Goal: Use online tool/utility: Utilize a website feature to perform a specific function

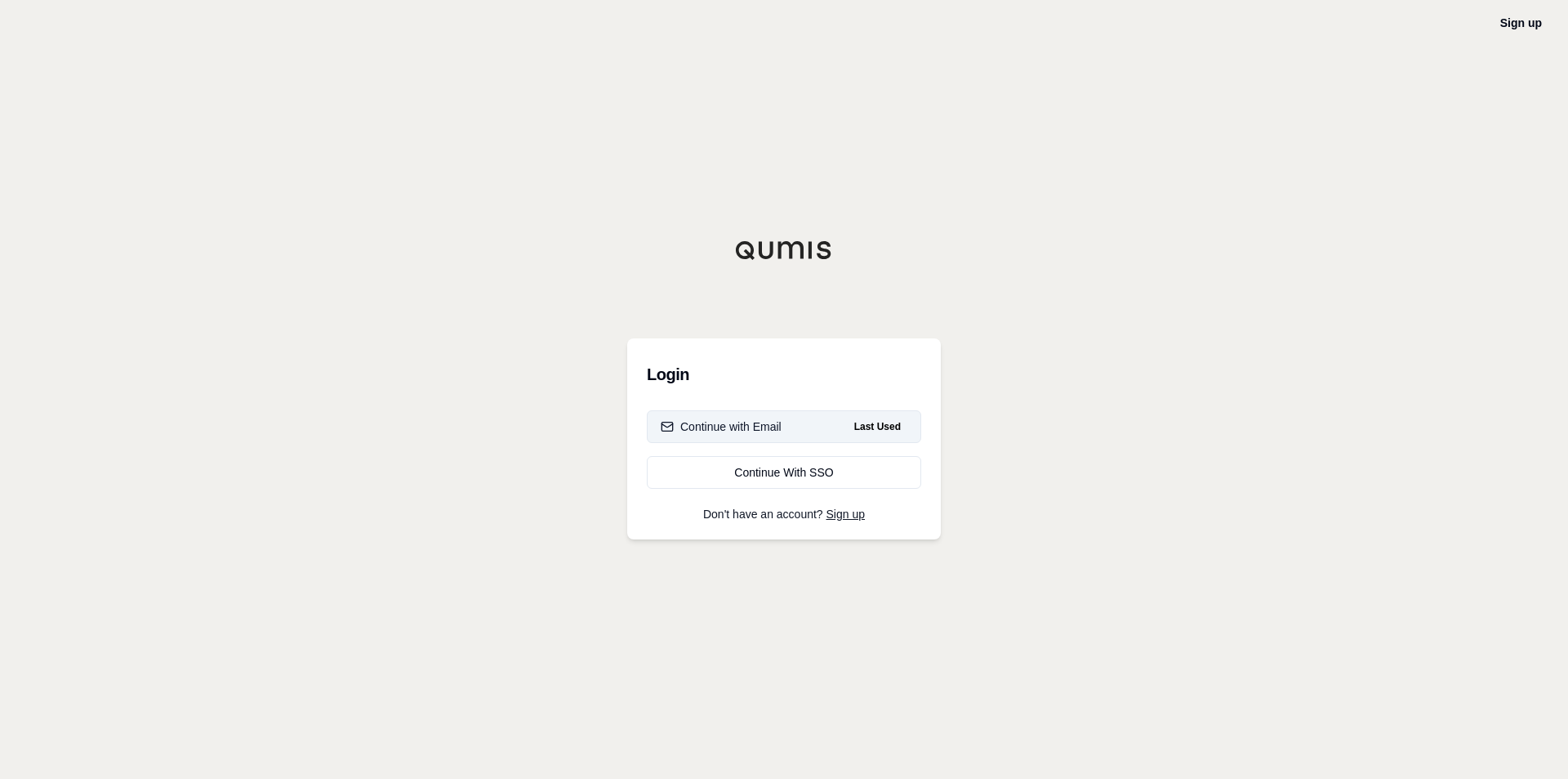
click at [781, 434] on button "Continue with Email Last Used" at bounding box center [784, 427] width 275 height 32
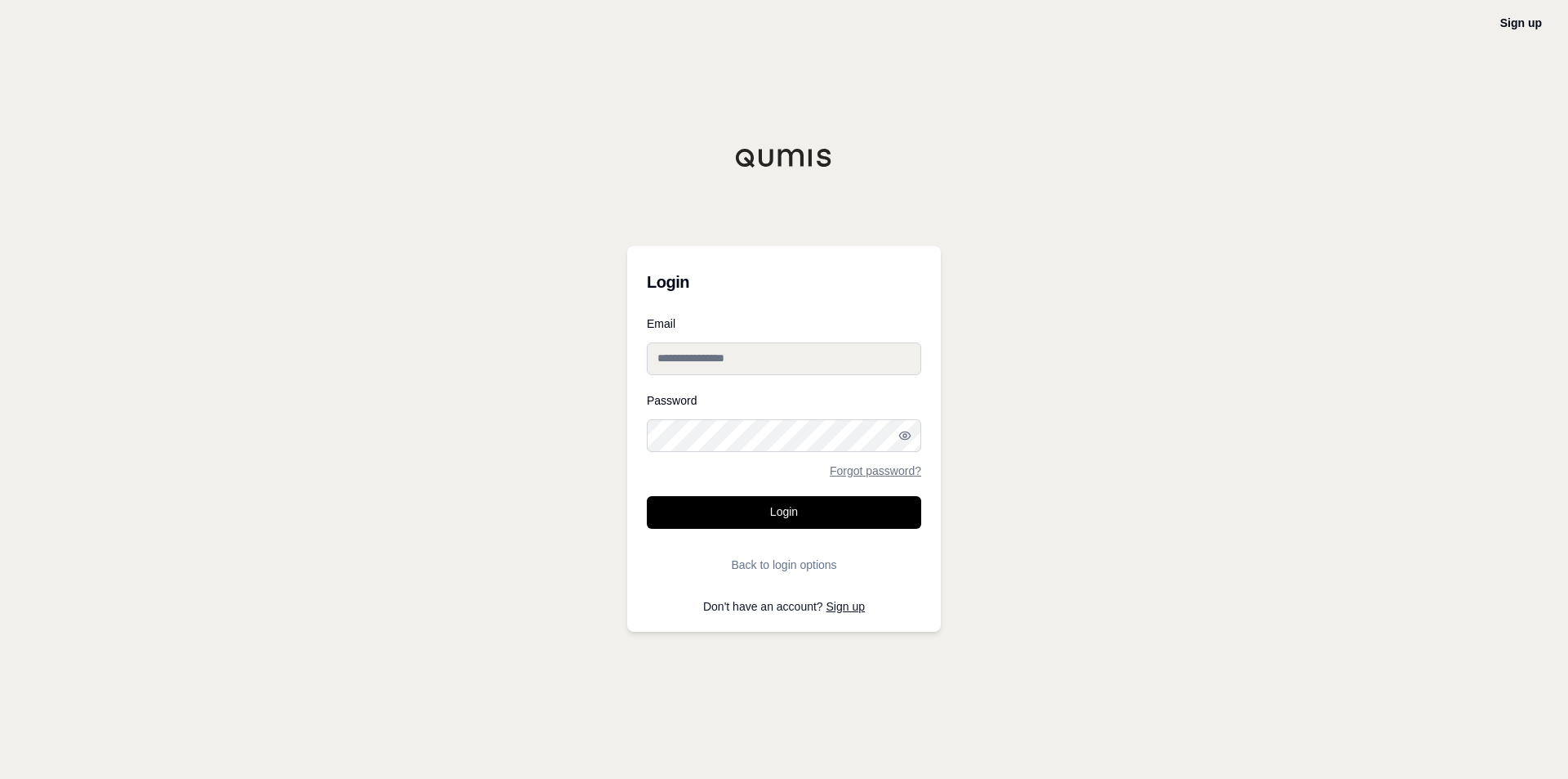
type input "**********"
click at [783, 503] on button "Login" at bounding box center [784, 512] width 275 height 32
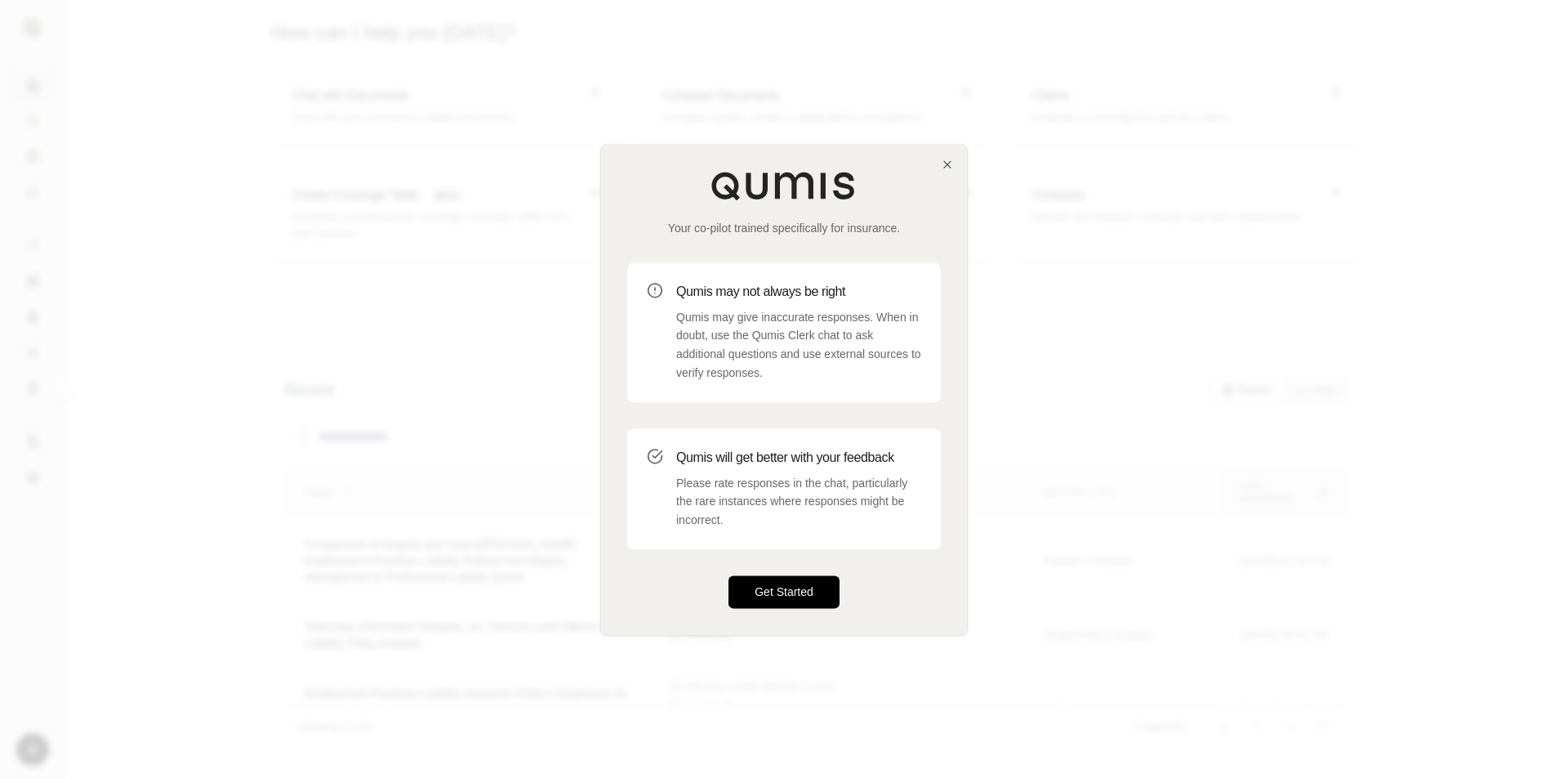
click at [779, 588] on button "Get Started" at bounding box center [784, 591] width 111 height 32
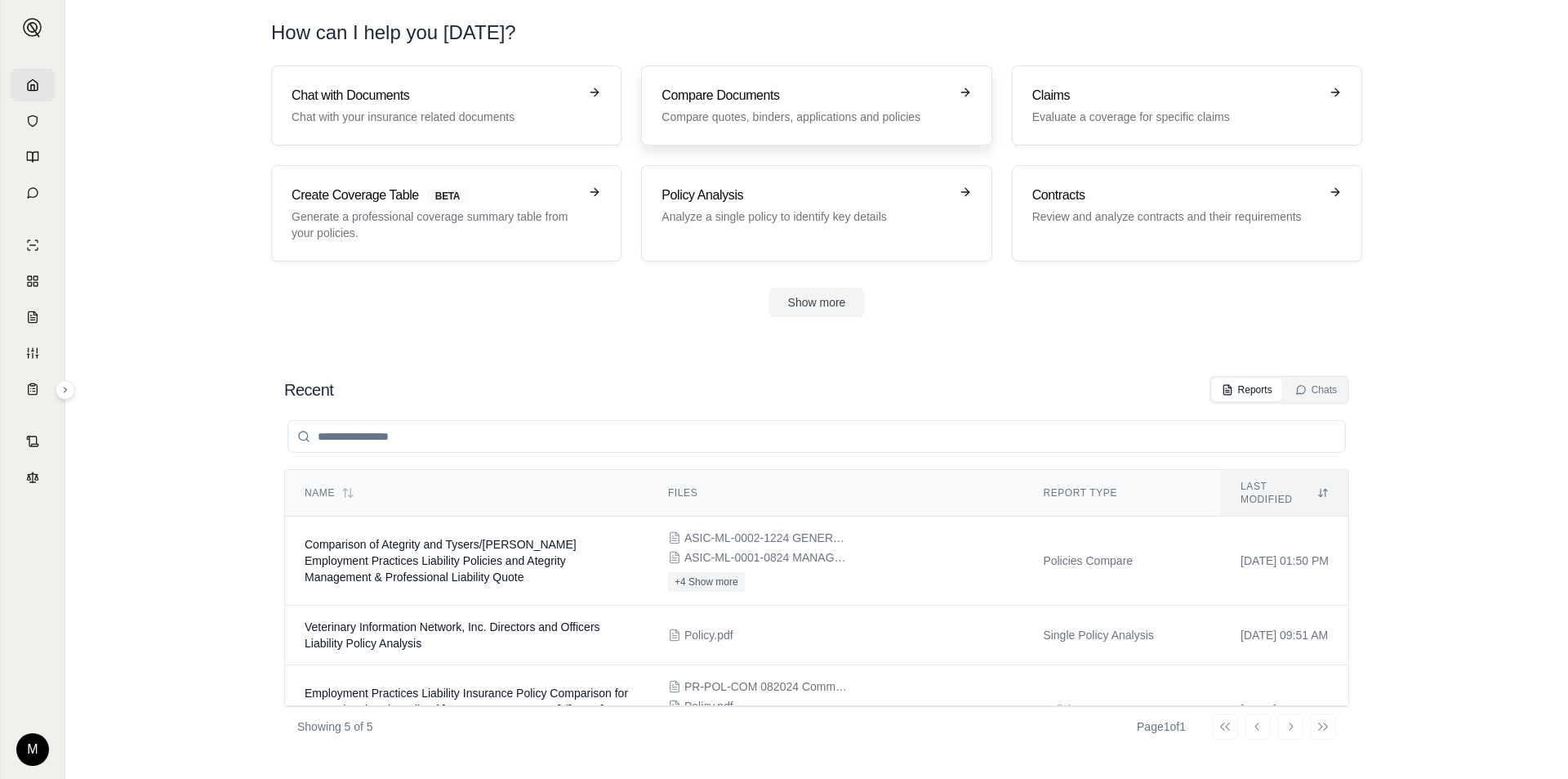
click at [797, 128] on link "Compare Documents Compare quotes, binders, applications and policies" at bounding box center [816, 106] width 351 height 80
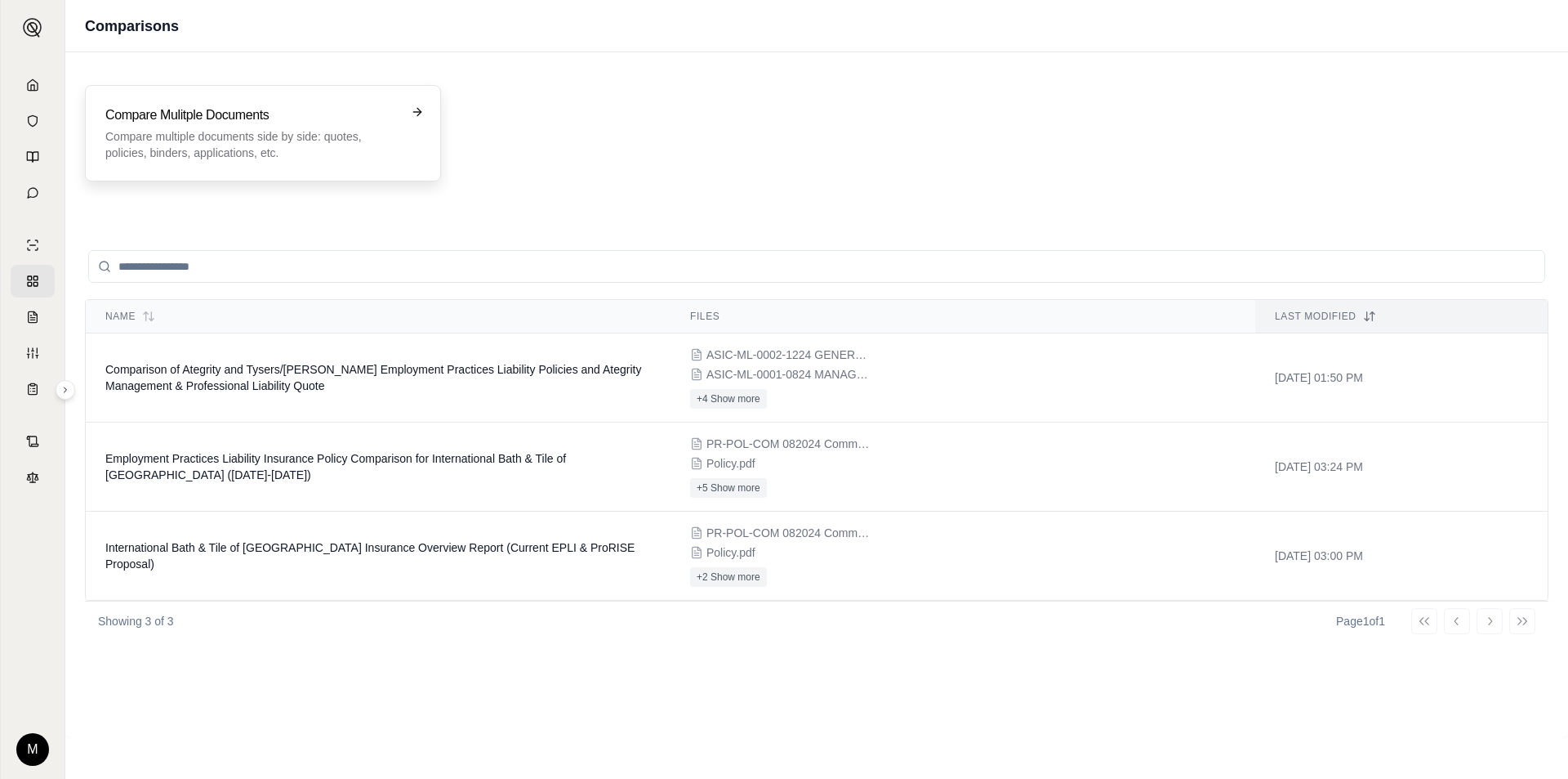
click at [306, 149] on p "Compare multiple documents side by side: quotes, policies, binders, application…" at bounding box center [252, 144] width 293 height 32
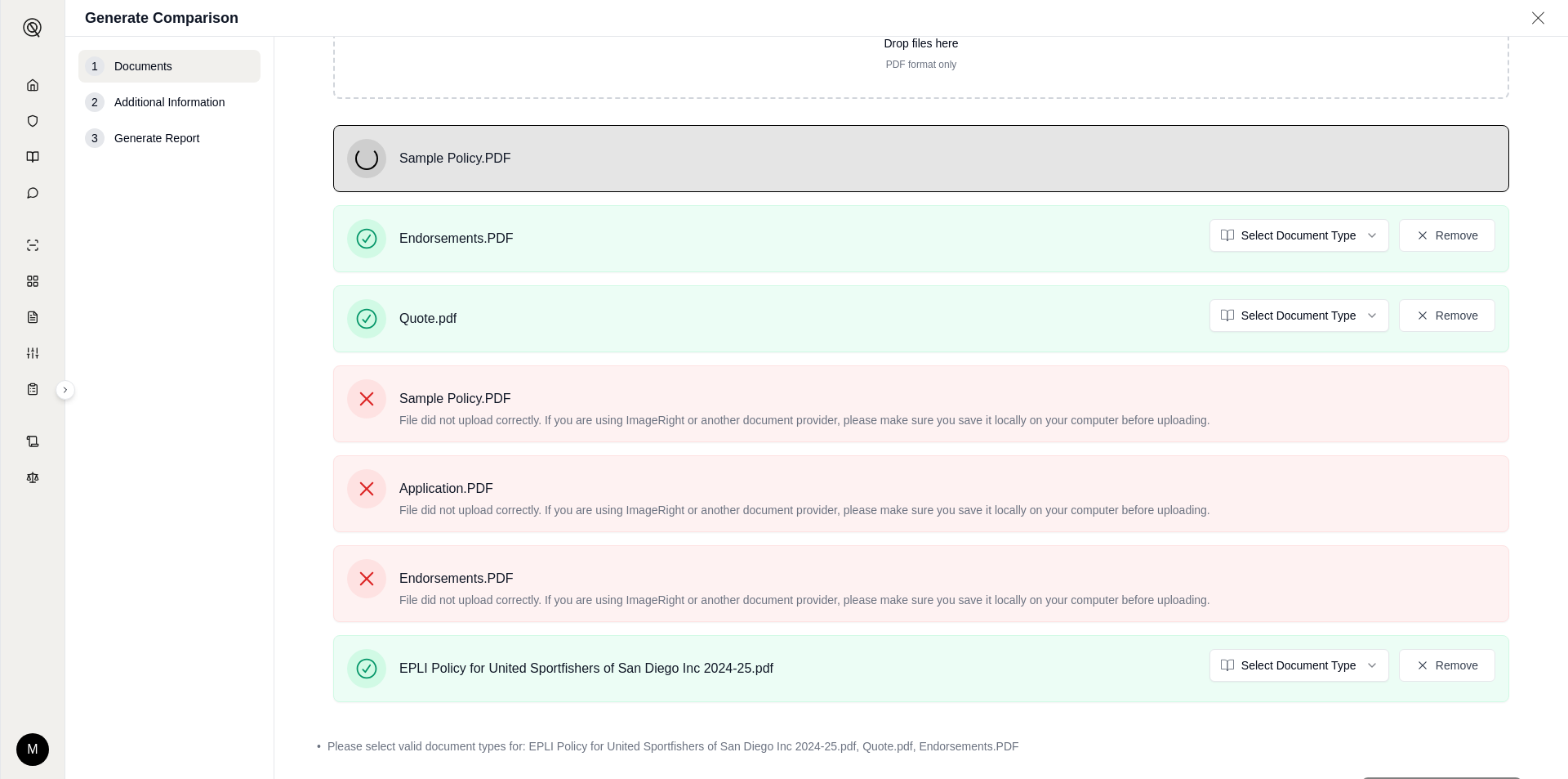
scroll to position [245, 0]
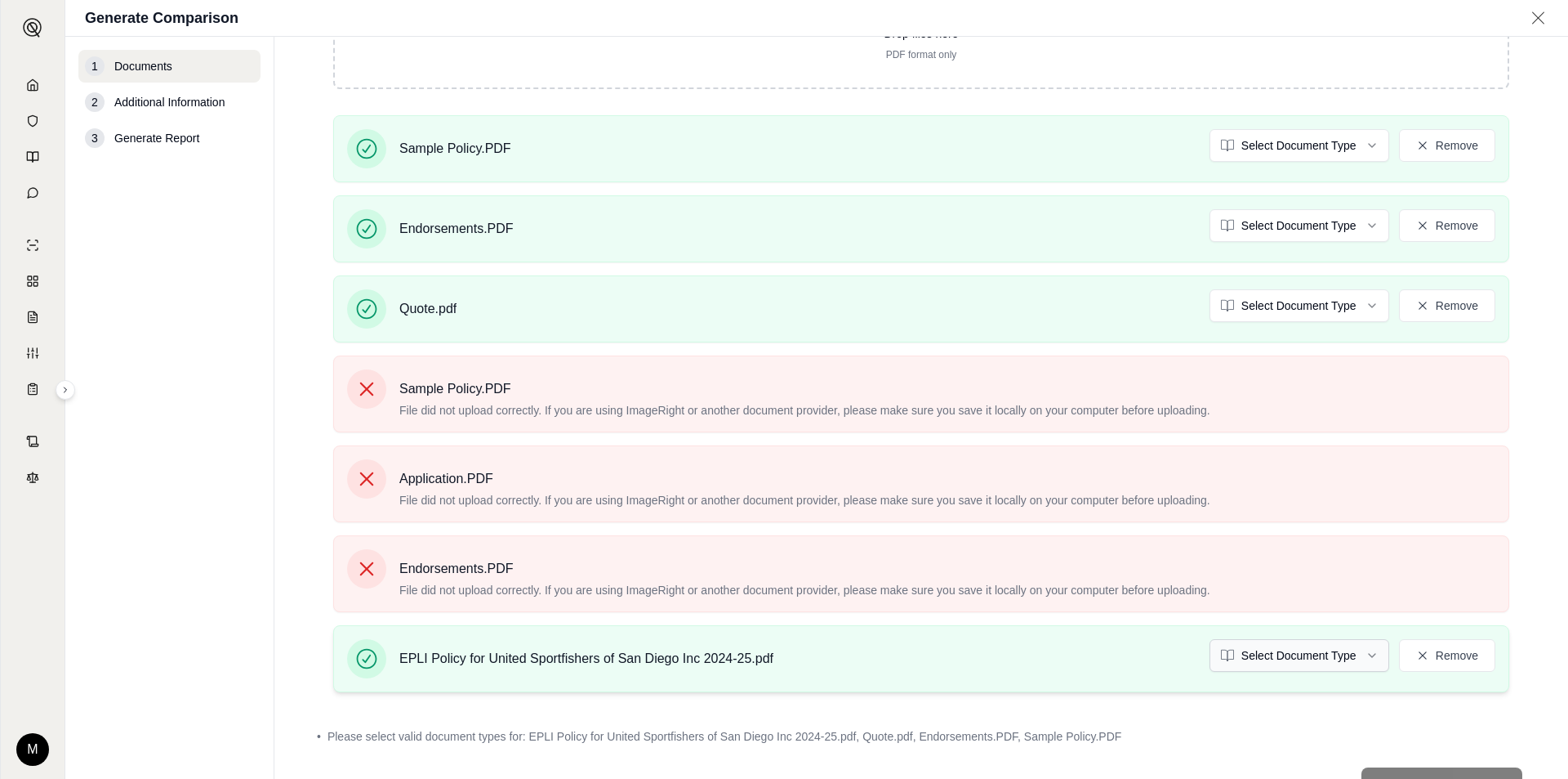
click at [1316, 655] on html "M Generate Comparison 1 Documents 2 Additional Information 3 Generate Report Do…" at bounding box center [784, 389] width 1568 height 779
click at [1352, 311] on html "M Generate Comparison 1 Documents 2 Additional Information 3 Generate Report Do…" at bounding box center [784, 389] width 1568 height 779
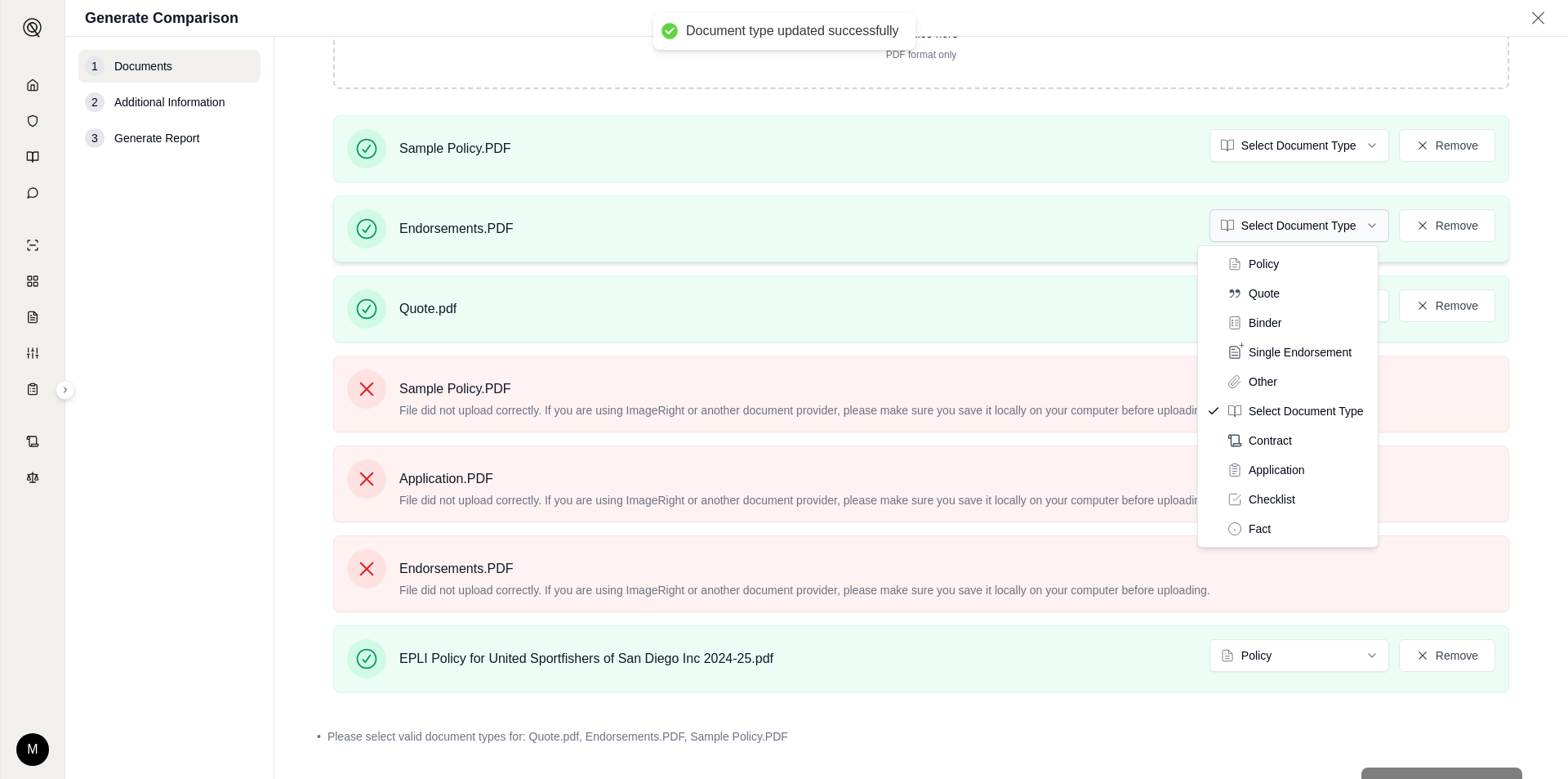
click at [1354, 229] on html "Document type updated successfully M Generate Comparison 1 Documents 2 Addition…" at bounding box center [784, 389] width 1568 height 779
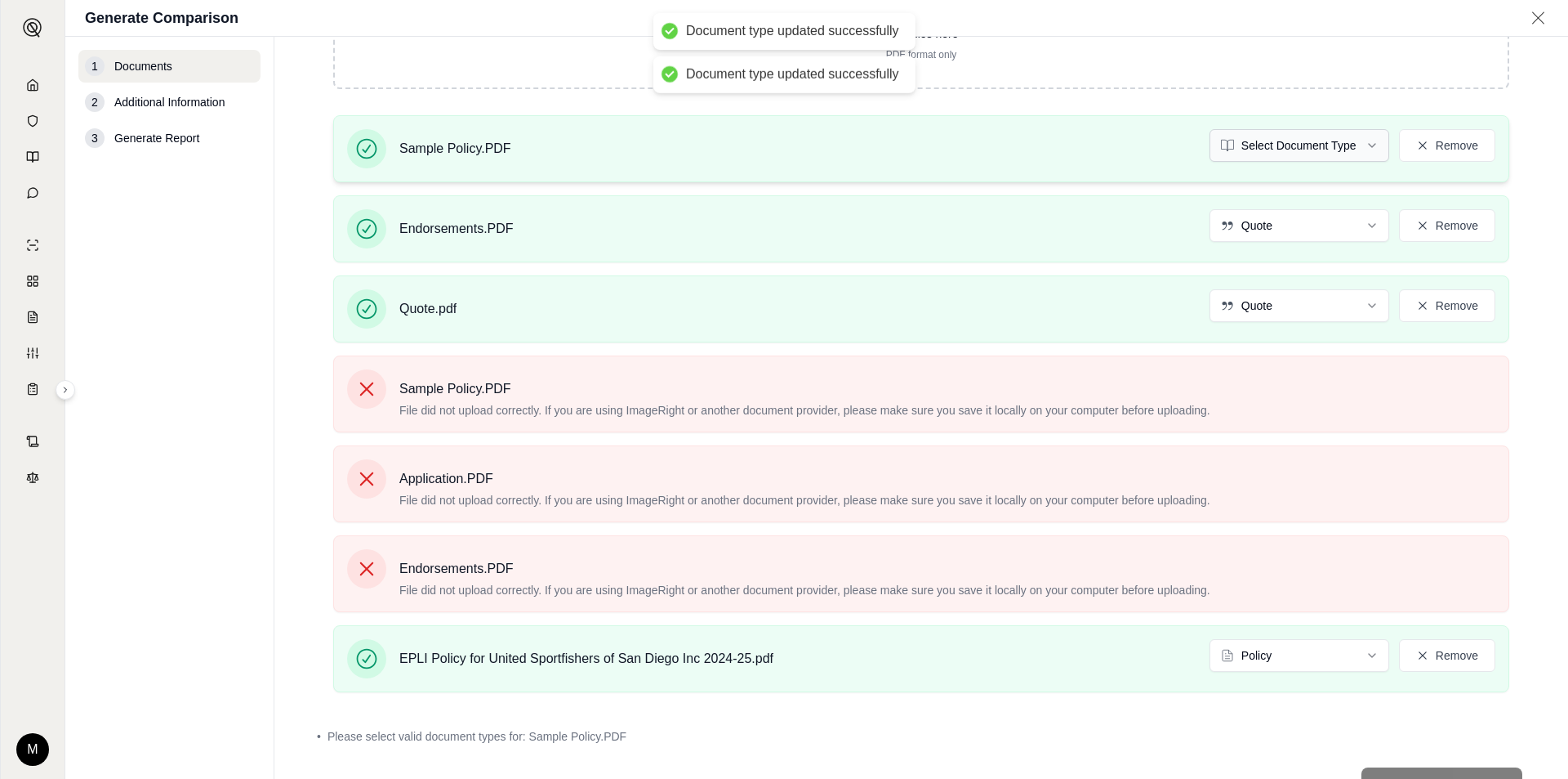
click at [1352, 151] on html "Document type updated successfully Document type updated successfully M Generat…" at bounding box center [784, 389] width 1568 height 779
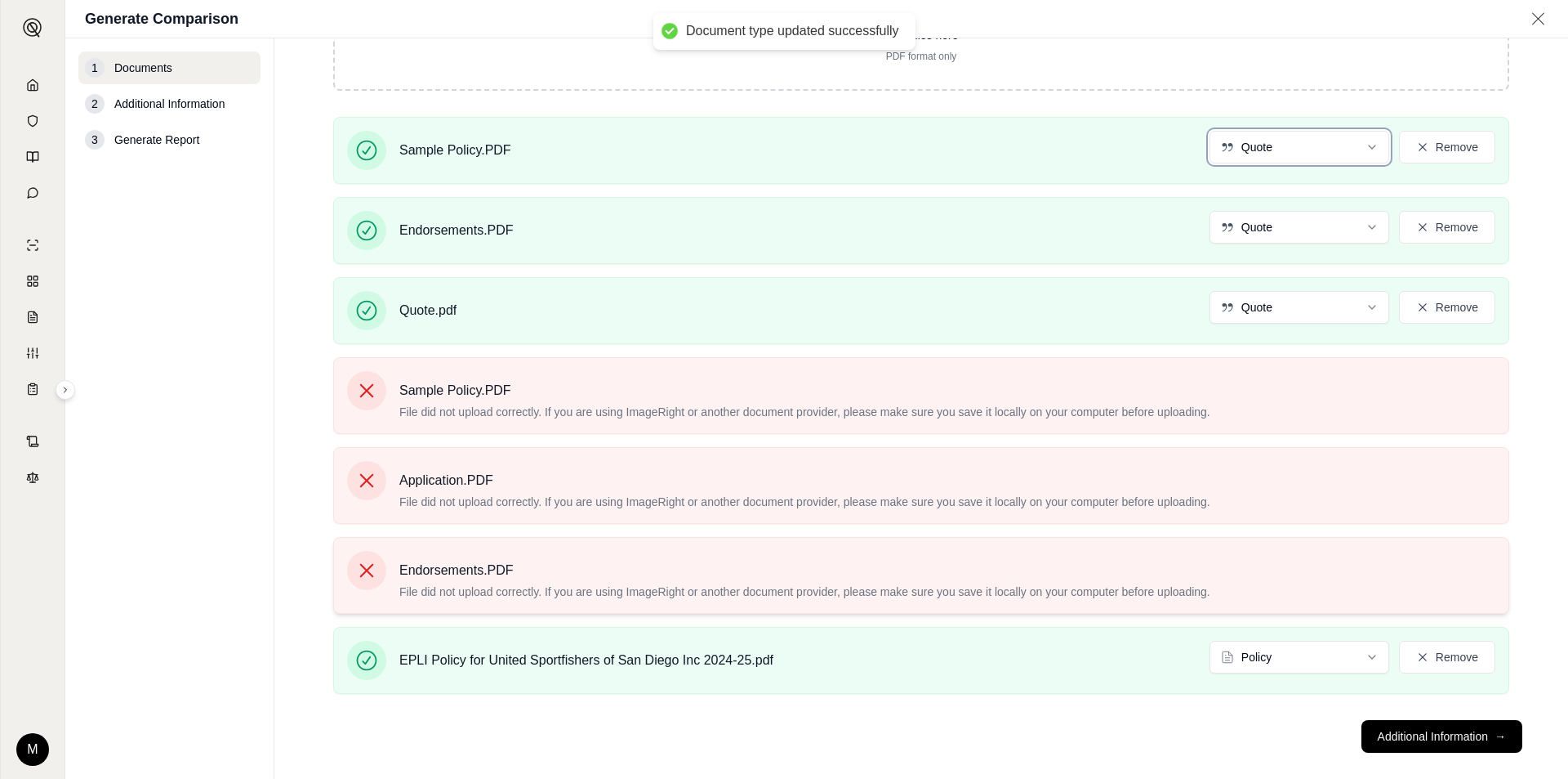
scroll to position [265, 0]
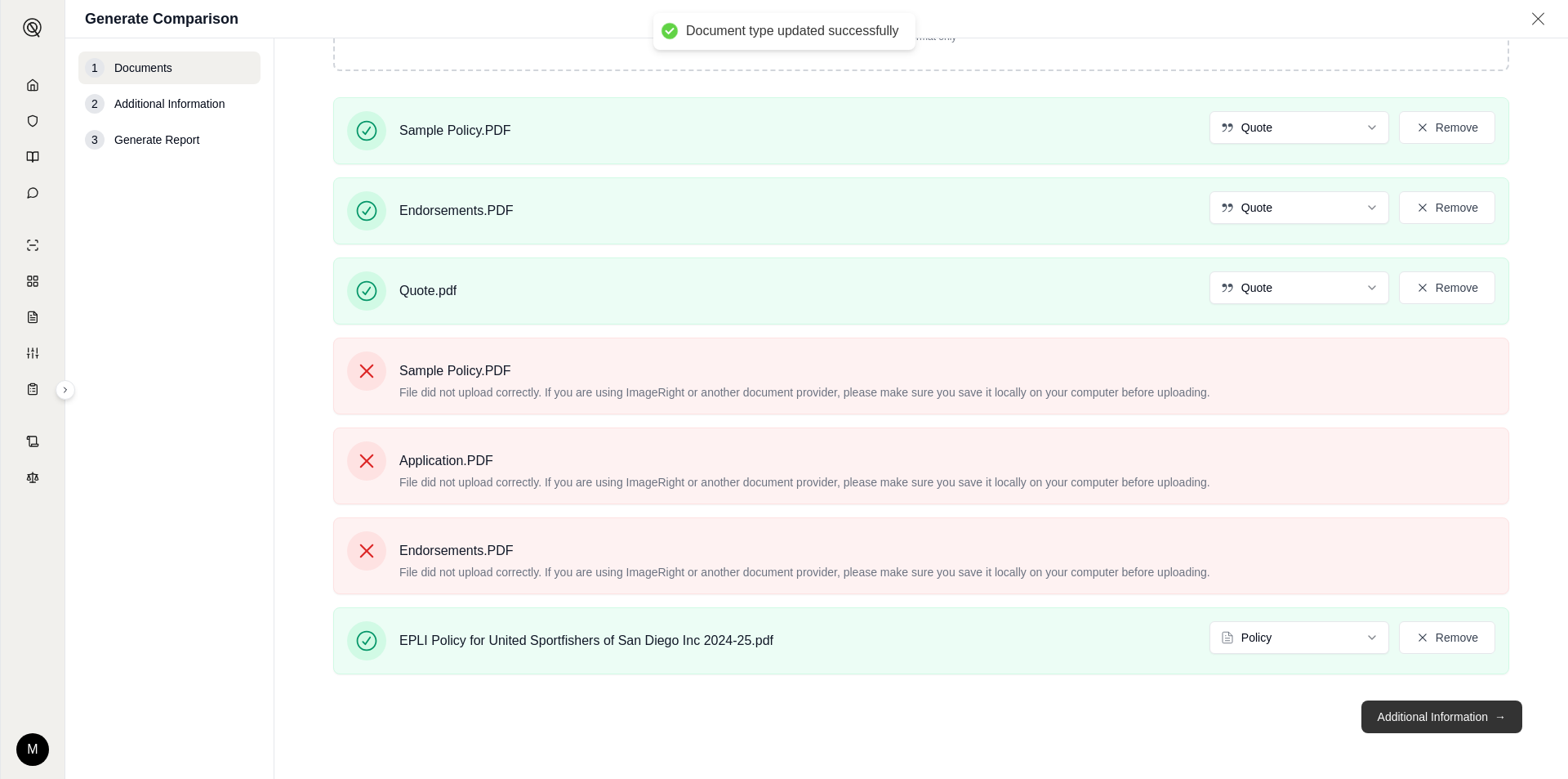
click at [1411, 721] on button "Additional Information →" at bounding box center [1442, 717] width 161 height 32
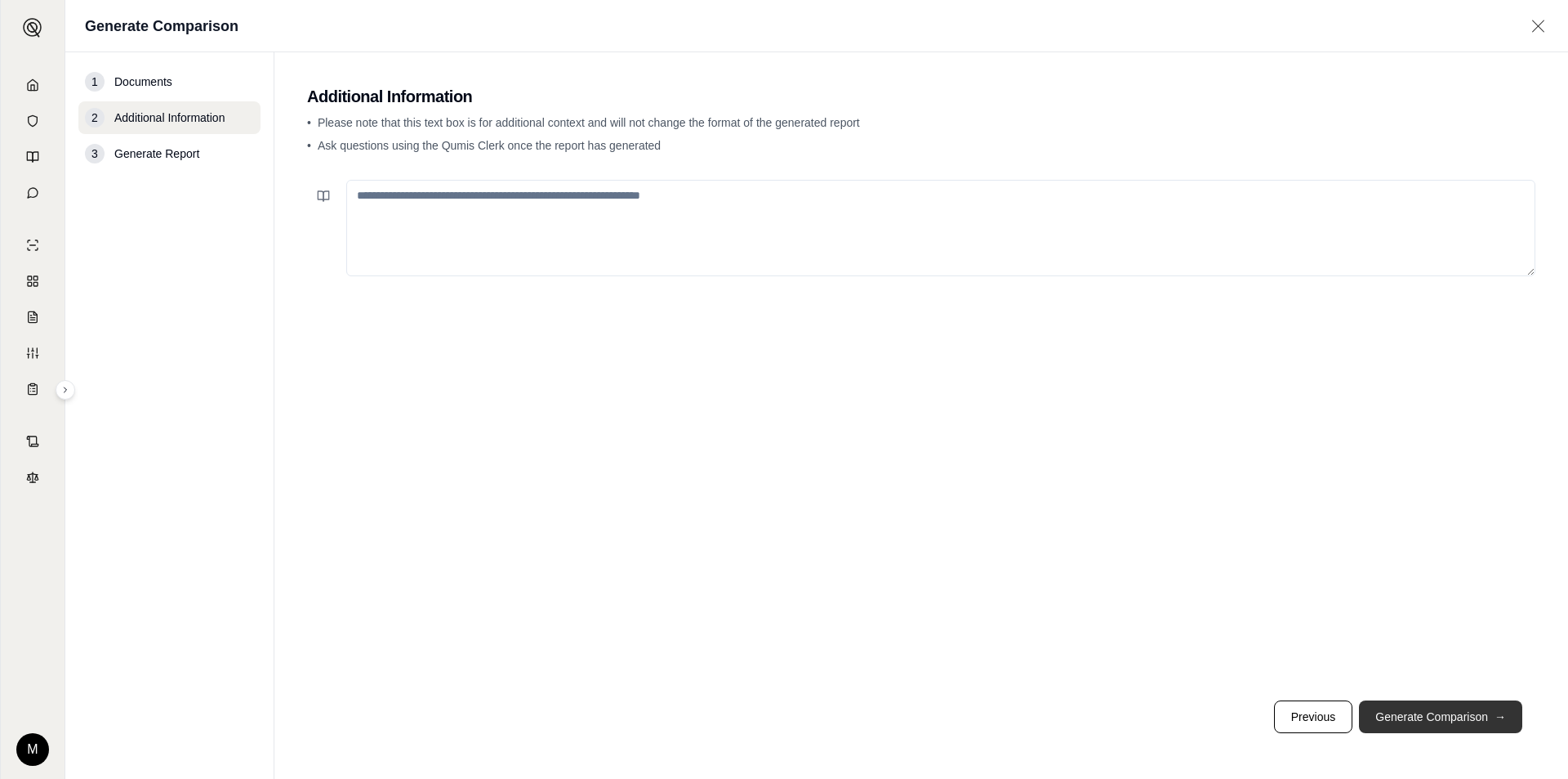
scroll to position [0, 0]
click at [1452, 721] on button "Generate Comparison →" at bounding box center [1441, 717] width 164 height 32
